Goal: Use online tool/utility: Utilize a website feature to perform a specific function

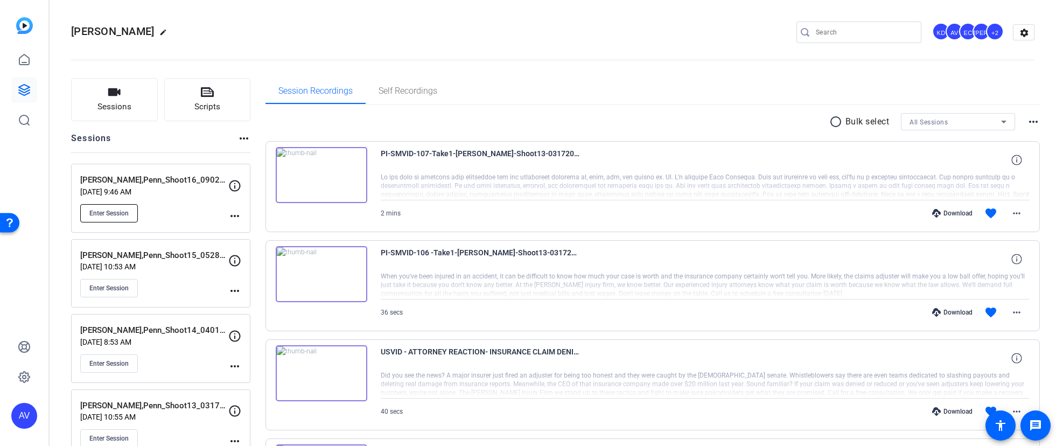
click at [105, 216] on span "Enter Session" at bounding box center [108, 213] width 39 height 9
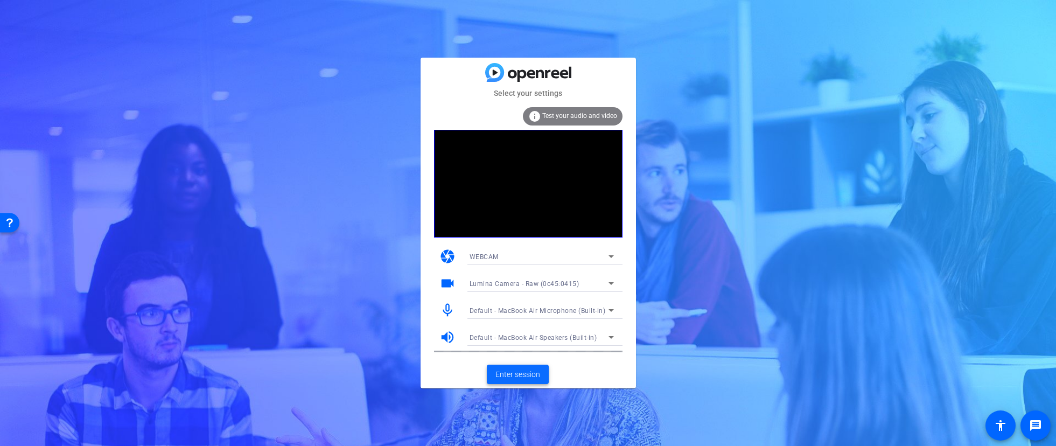
click at [508, 374] on span "Enter session" at bounding box center [517, 374] width 45 height 11
